Goal: Find specific page/section: Find specific page/section

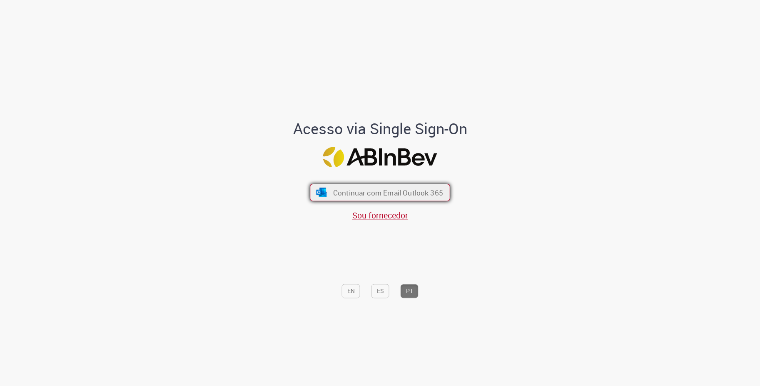
click at [343, 199] on button "Continuar com Email Outlook 365" at bounding box center [380, 193] width 140 height 18
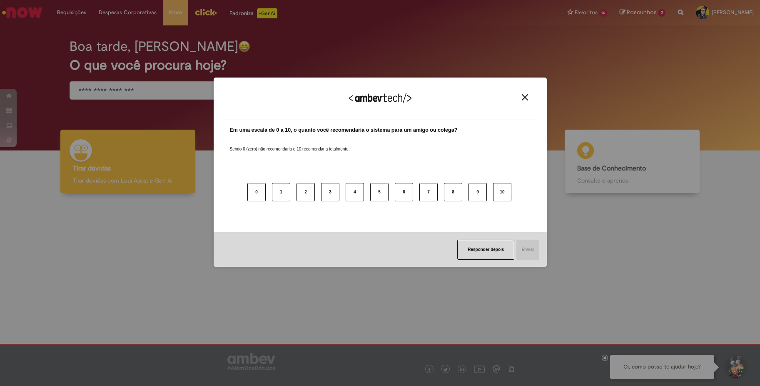
click at [212, 238] on div "Agradecemos seu feedback! Em uma escala de 0 a 10, o quanto você recomendaria o…" at bounding box center [380, 193] width 760 height 386
click at [521, 94] on button "Close" at bounding box center [525, 97] width 11 height 7
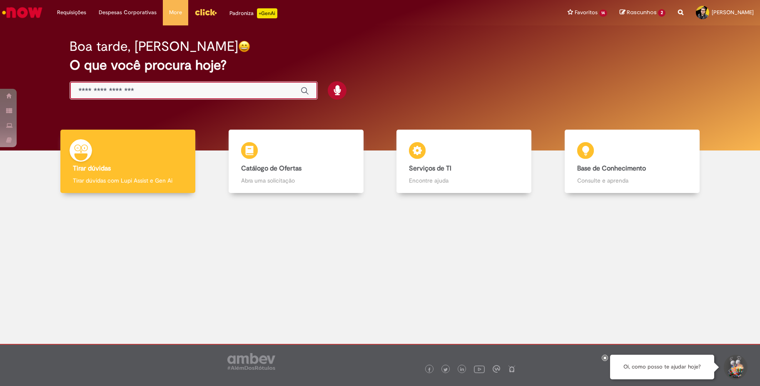
click at [142, 88] on input "Basta digitar aqui" at bounding box center [185, 91] width 214 height 10
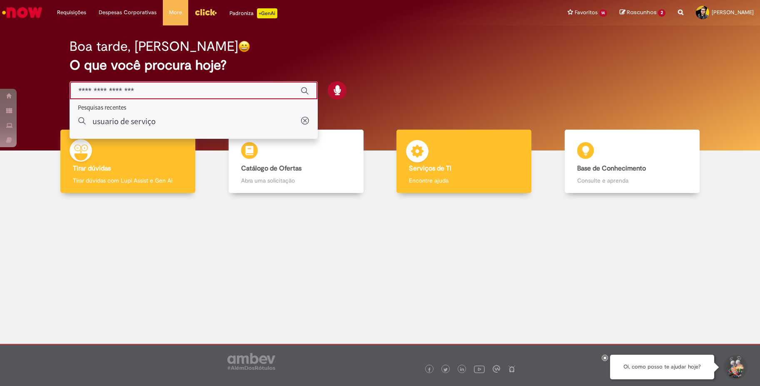
click at [413, 169] on b "Serviços de TI" at bounding box center [430, 168] width 43 height 8
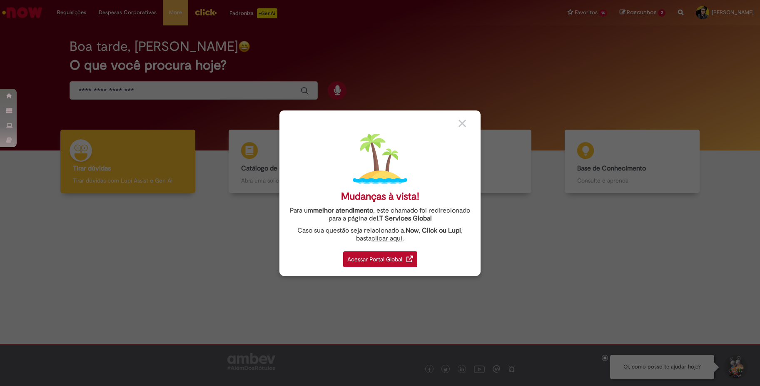
click at [390, 259] on div "Acessar Portal Global" at bounding box center [380, 259] width 74 height 16
